Goal: Task Accomplishment & Management: Complete application form

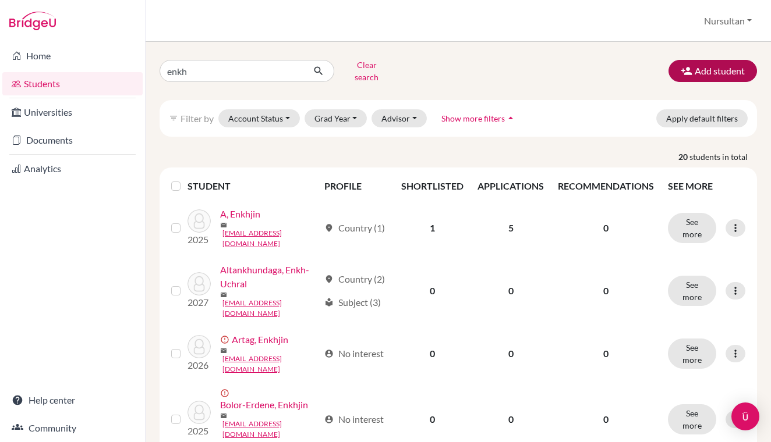
click at [712, 69] on button "Add student" at bounding box center [712, 71] width 88 height 22
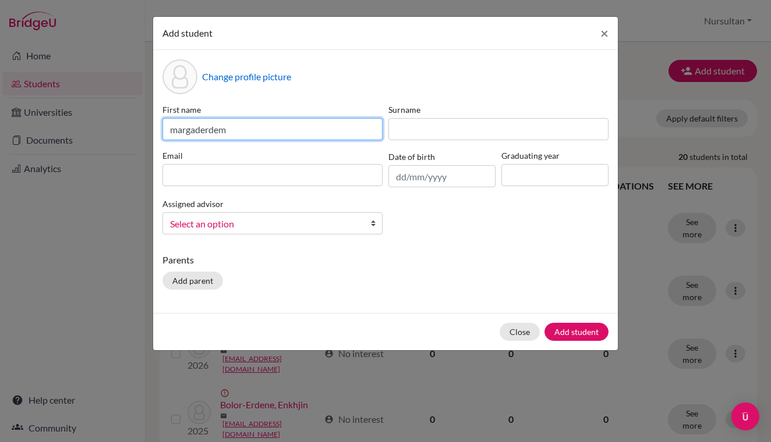
type input "margaderdem"
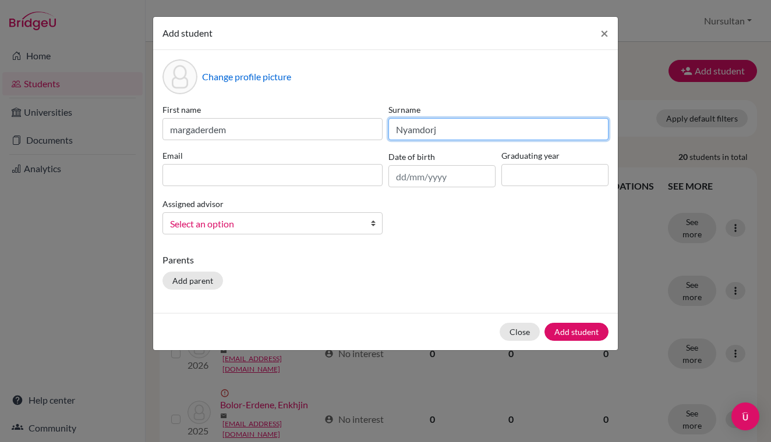
type input "Nyamdorj"
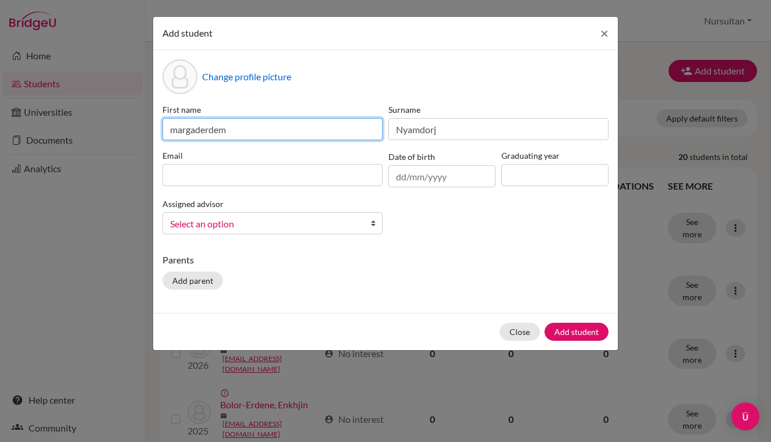
click at [180, 133] on input "margaderdem" at bounding box center [272, 129] width 220 height 22
type input "Margaderdem"
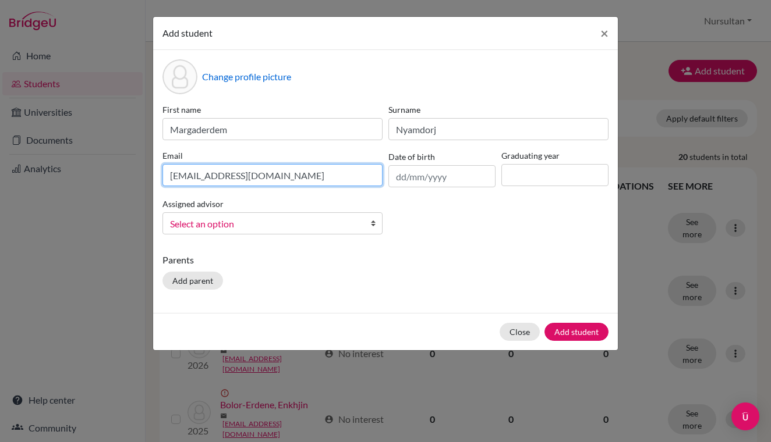
type input "[EMAIL_ADDRESS][DOMAIN_NAME]"
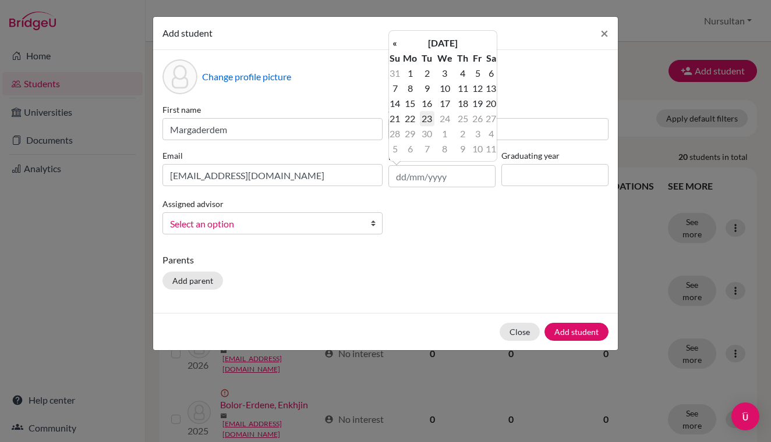
click at [432, 117] on td "23" at bounding box center [427, 118] width 15 height 15
click at [452, 180] on input "[DATE]" at bounding box center [441, 176] width 107 height 22
click at [423, 176] on input "[DATE]" at bounding box center [441, 176] width 107 height 22
click at [421, 178] on input "[DATE]" at bounding box center [441, 176] width 107 height 22
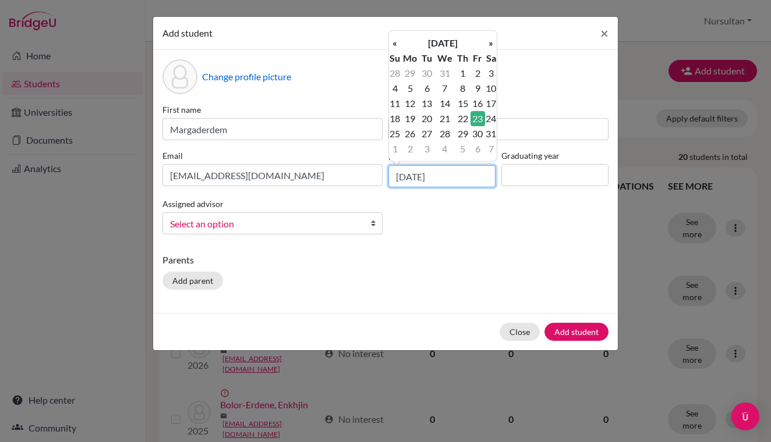
type input "[DATE]"
click at [522, 178] on input at bounding box center [554, 175] width 107 height 22
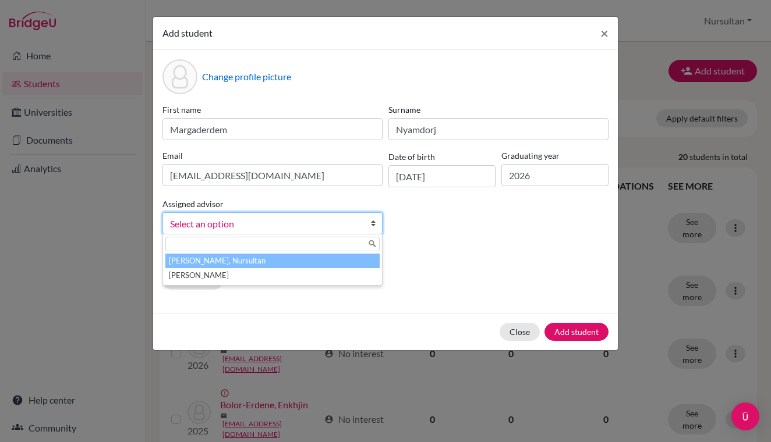
click at [348, 222] on span "Select an option" at bounding box center [265, 224] width 190 height 15
click at [307, 266] on li "[PERSON_NAME], Nursultan" at bounding box center [272, 261] width 214 height 15
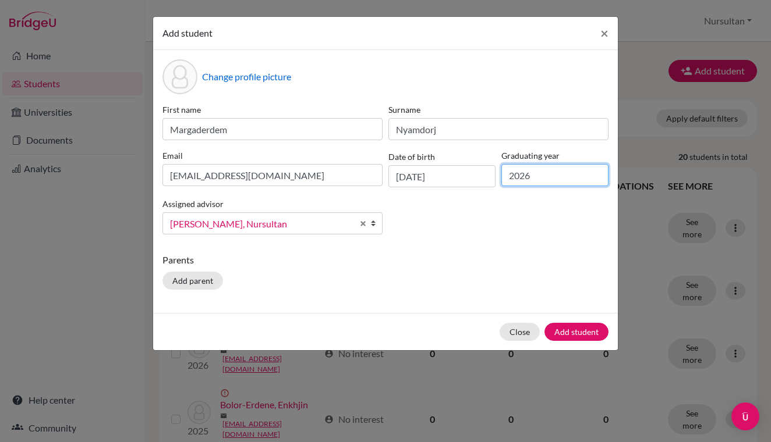
click at [538, 178] on input "2026" at bounding box center [554, 175] width 107 height 22
type input "2027"
click at [577, 332] on button "Add student" at bounding box center [576, 332] width 64 height 18
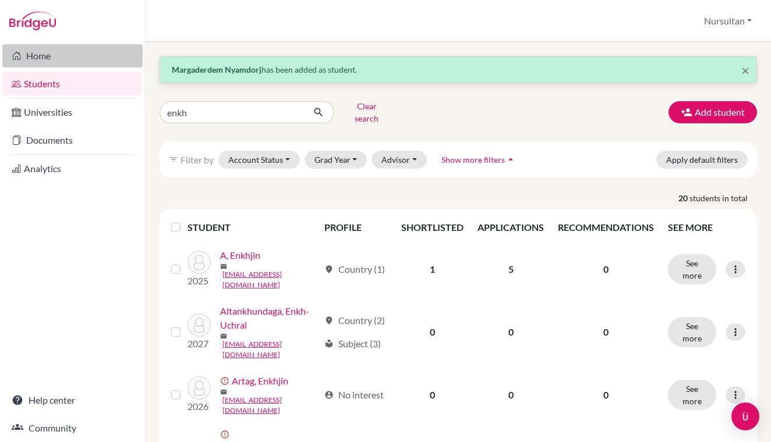
click at [48, 59] on link "Home" at bounding box center [72, 55] width 140 height 23
